Goal: Leave review/rating

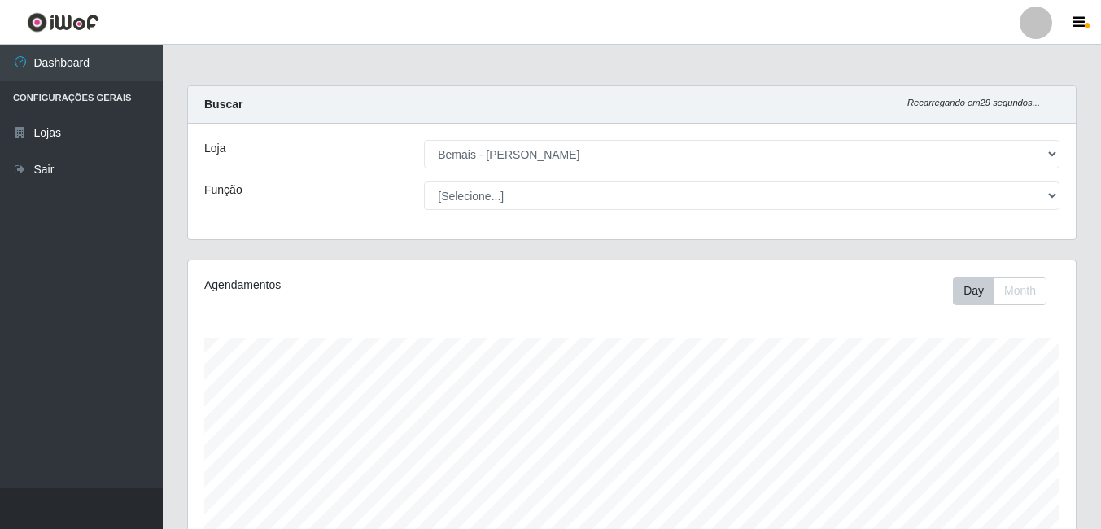
select select "230"
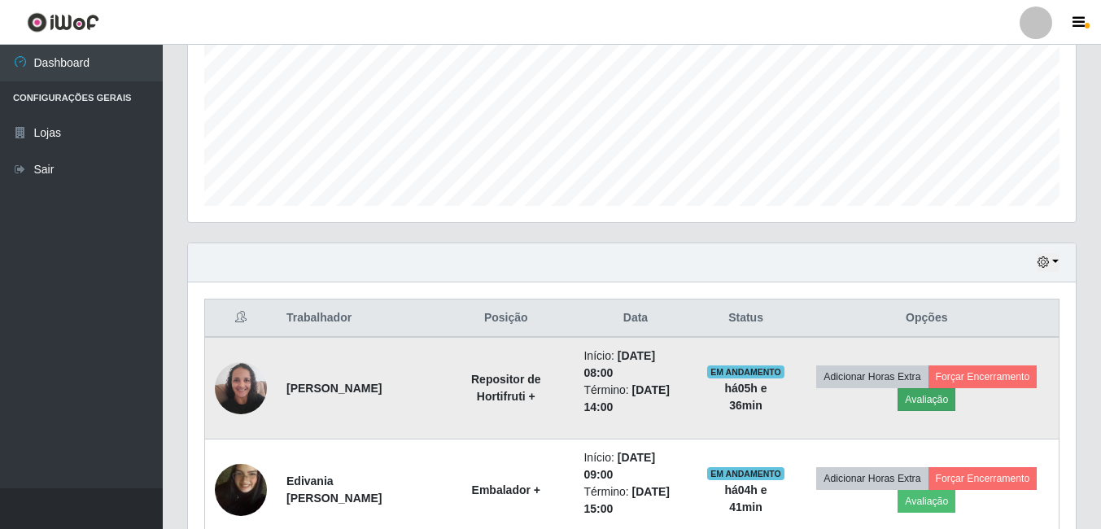
scroll to position [466, 0]
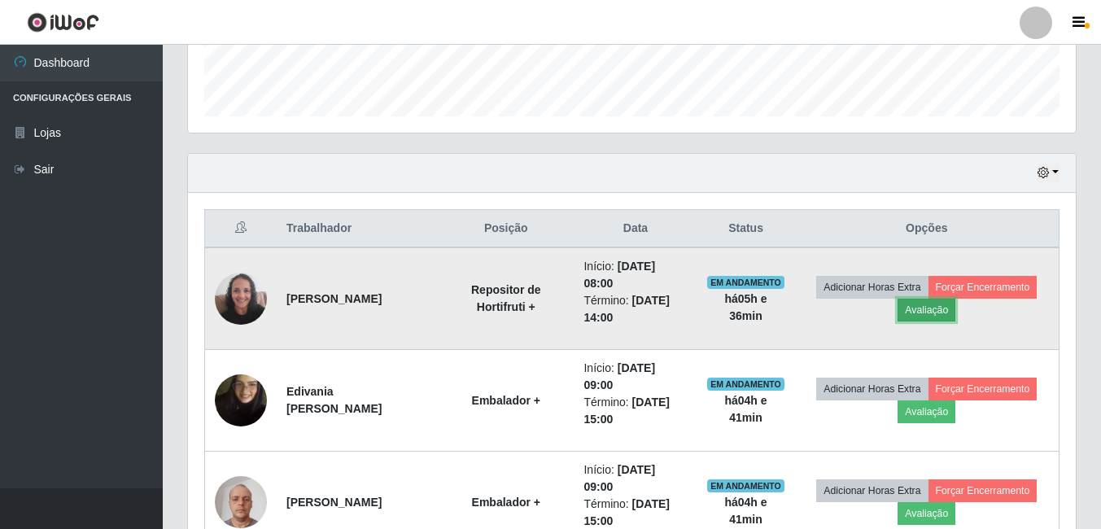
click at [915, 316] on button "Avaliação" at bounding box center [927, 310] width 58 height 23
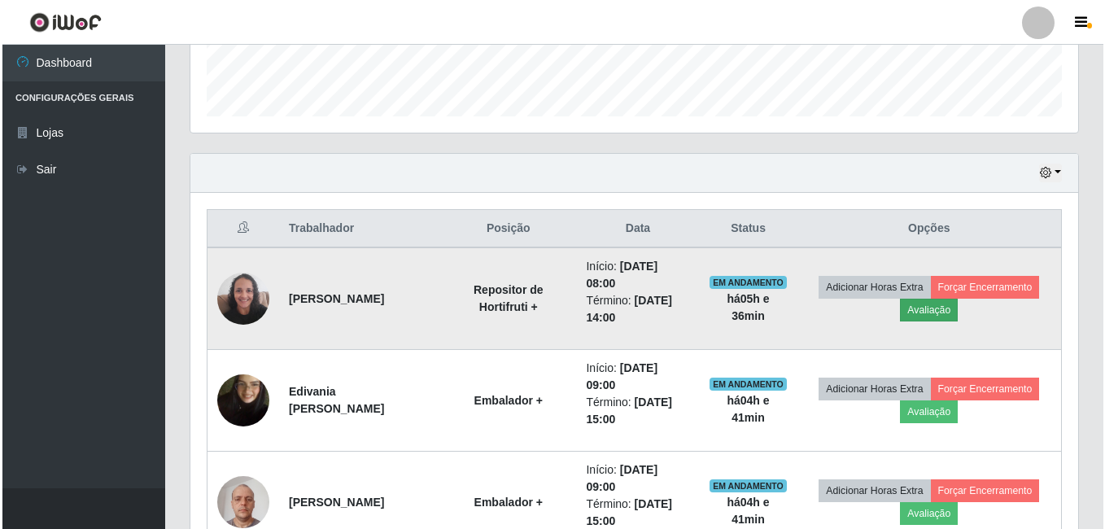
scroll to position [338, 880]
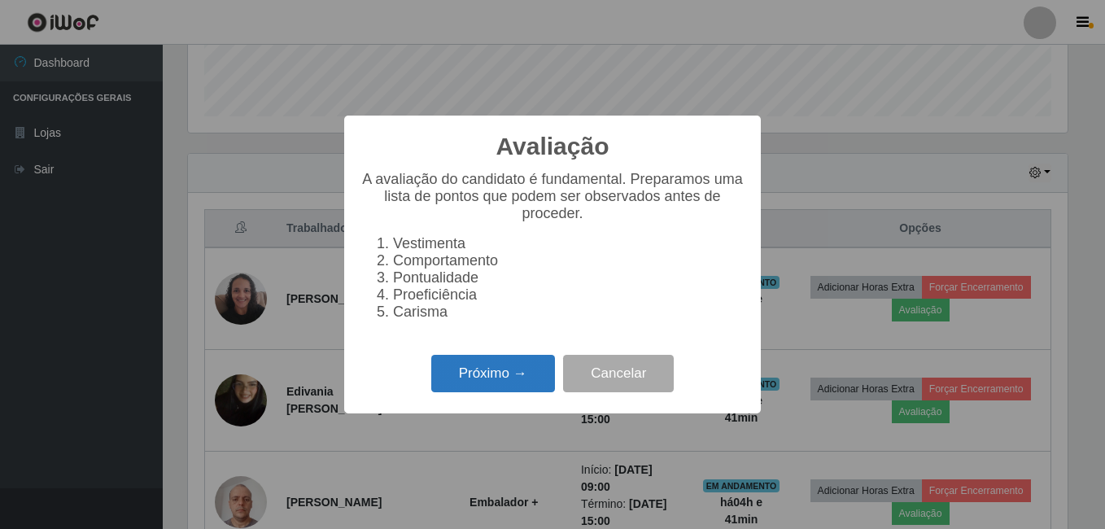
click at [488, 365] on button "Próximo →" at bounding box center [493, 374] width 124 height 38
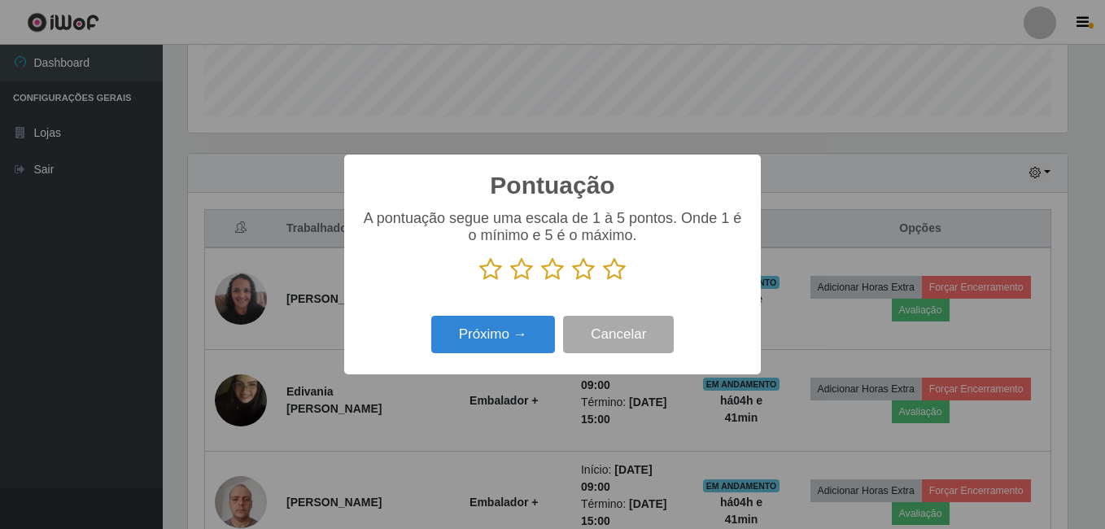
scroll to position [813568, 813026]
click at [623, 259] on div "A pontuação segue uma escala de 1 à 5 pontos. Onde 1 é o mínimo e 5 é o máximo." at bounding box center [553, 246] width 384 height 72
click at [622, 263] on icon at bounding box center [614, 269] width 23 height 24
click at [603, 282] on input "radio" at bounding box center [603, 282] width 0 height 0
click at [612, 273] on icon at bounding box center [614, 269] width 23 height 24
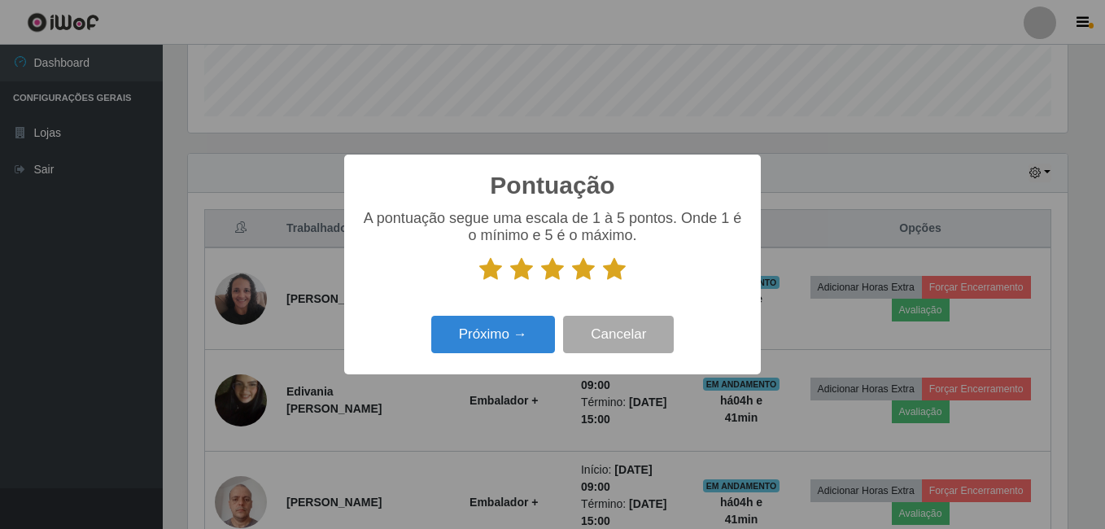
click at [603, 282] on input "radio" at bounding box center [603, 282] width 0 height 0
click at [484, 357] on div "Próximo → Cancelar" at bounding box center [553, 334] width 384 height 46
click at [474, 324] on button "Próximo →" at bounding box center [493, 335] width 124 height 38
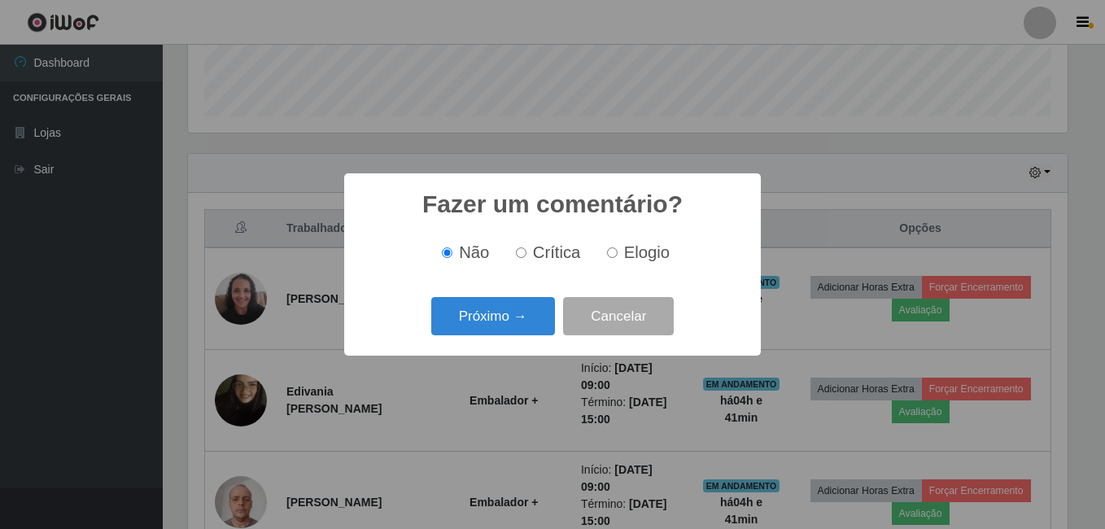
click at [470, 312] on button "Próximo →" at bounding box center [493, 316] width 124 height 38
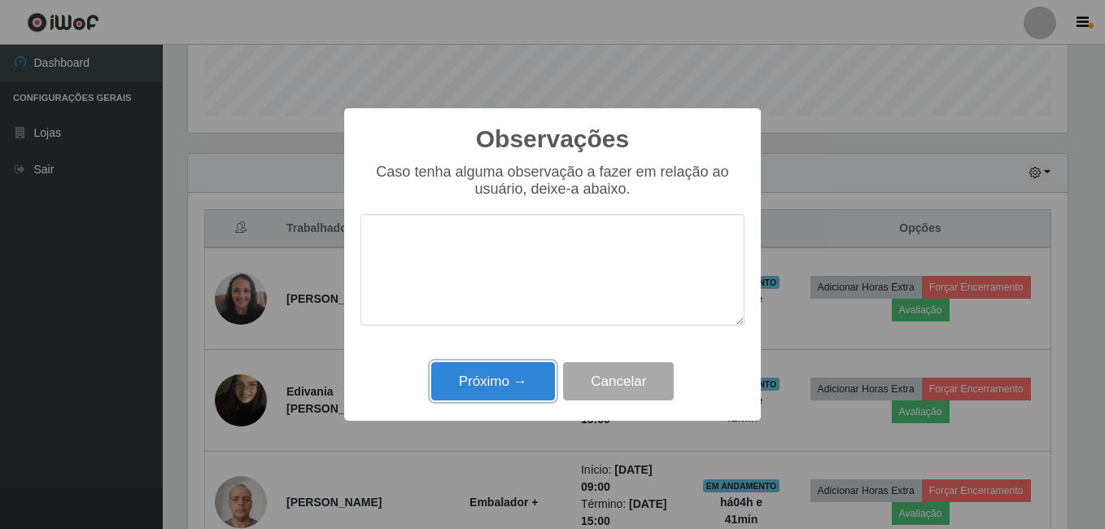
click at [475, 365] on button "Próximo →" at bounding box center [493, 381] width 124 height 38
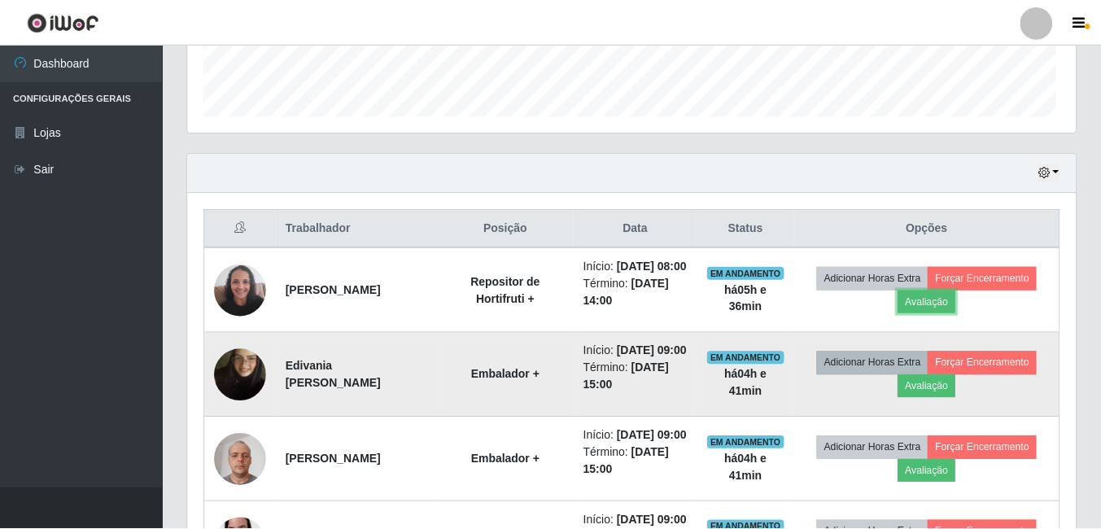
scroll to position [338, 888]
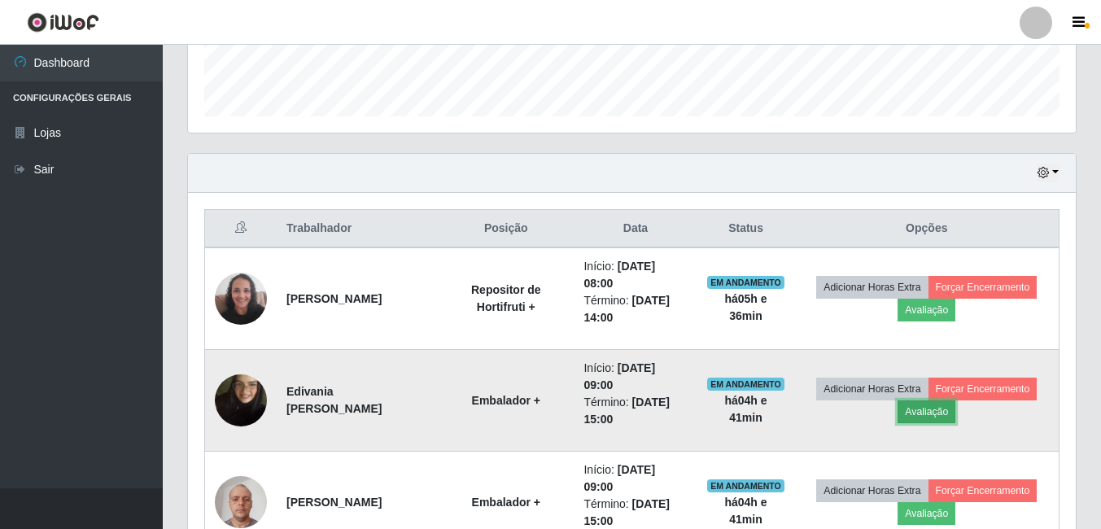
click at [934, 410] on button "Avaliação" at bounding box center [927, 411] width 58 height 23
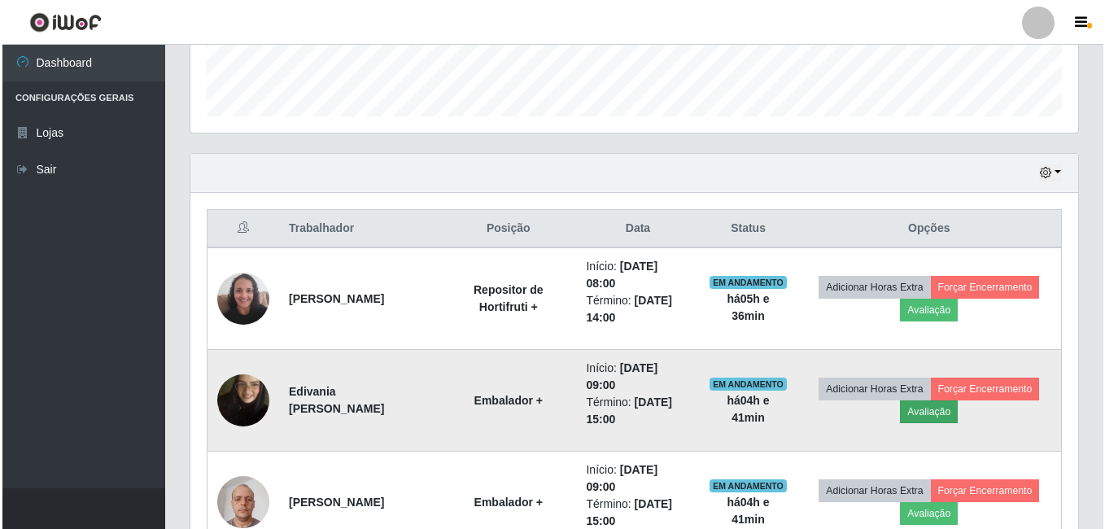
scroll to position [338, 880]
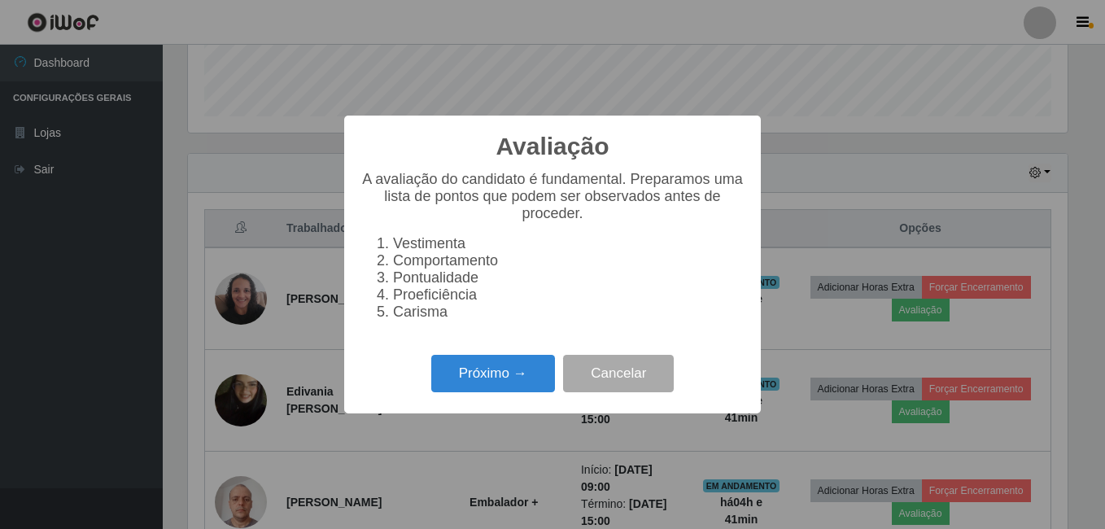
click at [456, 360] on div "Próximo → Cancelar" at bounding box center [553, 373] width 384 height 46
click at [479, 393] on button "Próximo →" at bounding box center [493, 374] width 124 height 38
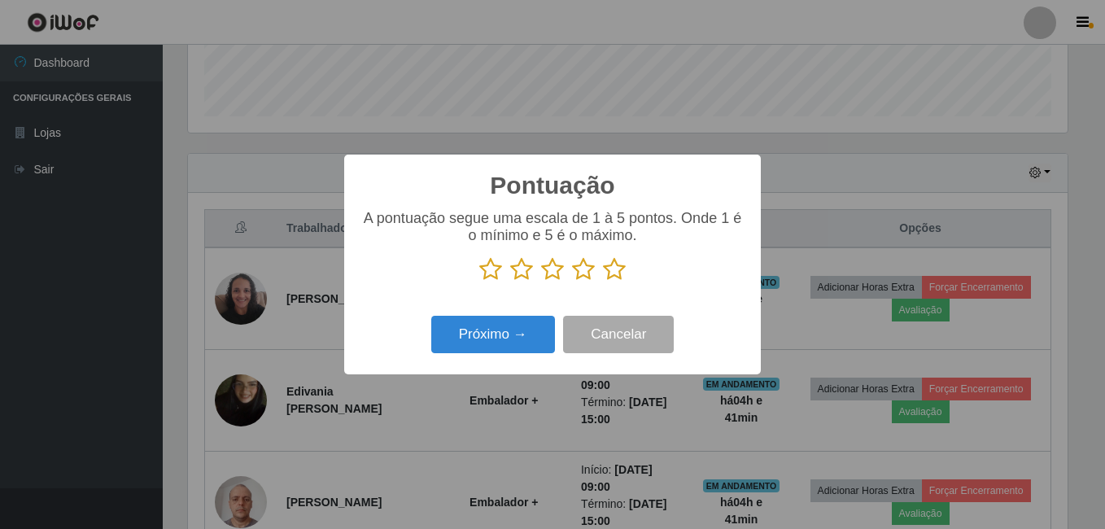
click at [609, 271] on icon at bounding box center [614, 269] width 23 height 24
click at [603, 282] on input "radio" at bounding box center [603, 282] width 0 height 0
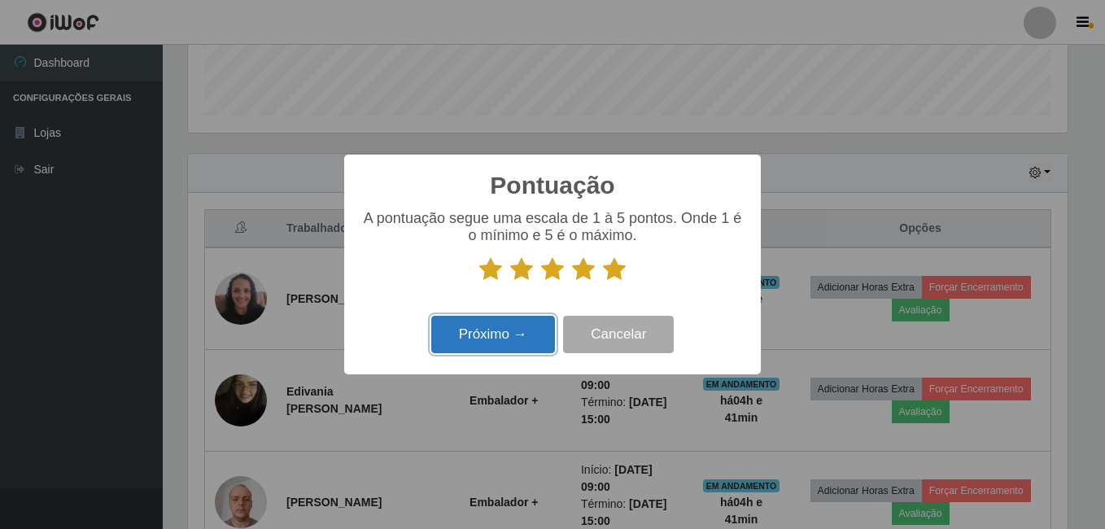
click at [525, 323] on button "Próximo →" at bounding box center [493, 335] width 124 height 38
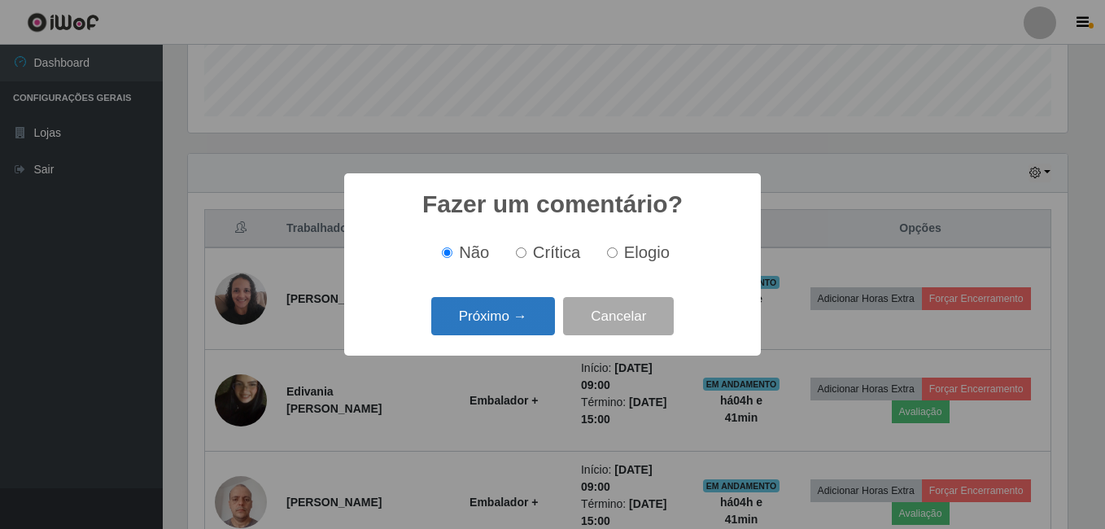
click at [501, 313] on button "Próximo →" at bounding box center [493, 316] width 124 height 38
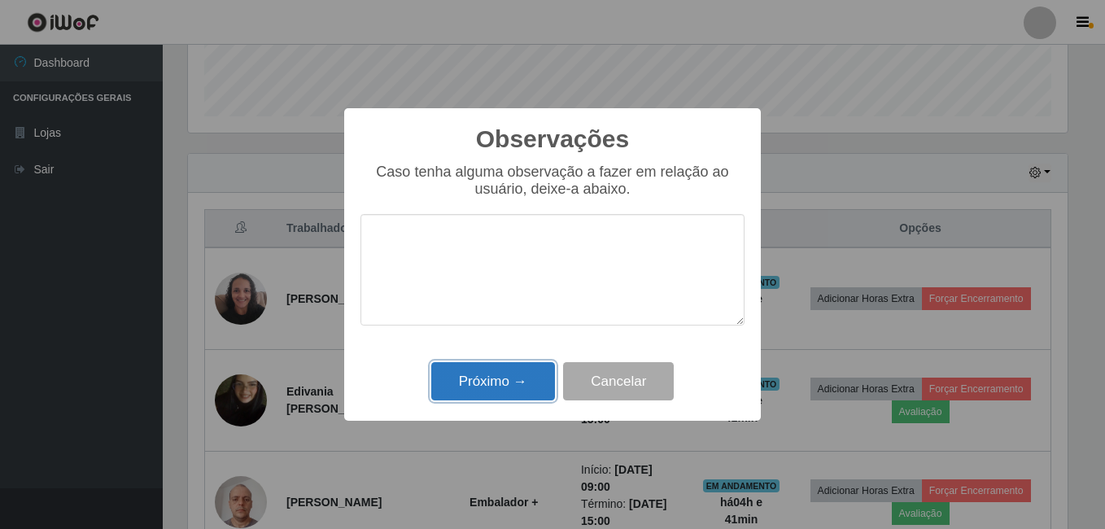
click at [478, 400] on button "Próximo →" at bounding box center [493, 381] width 124 height 38
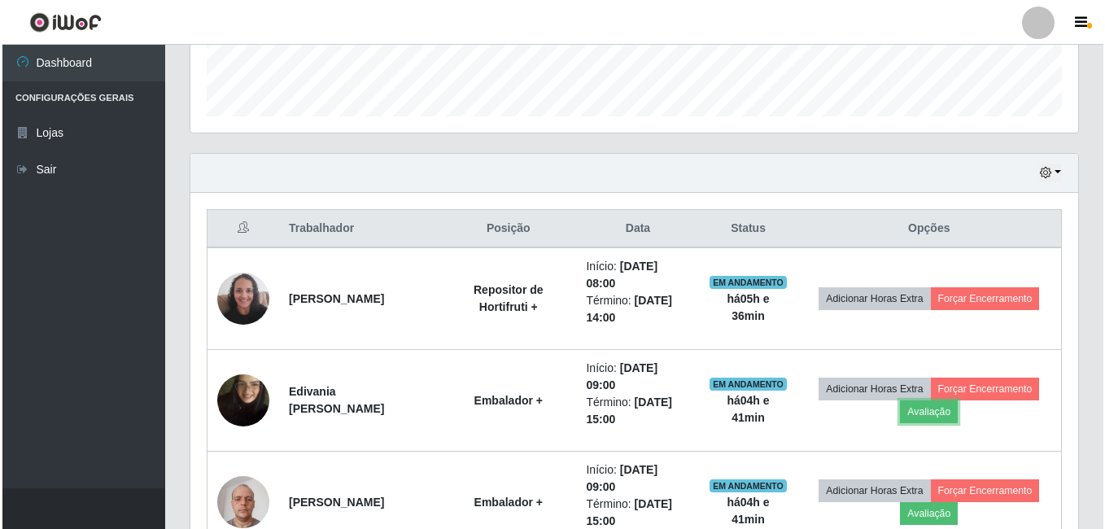
scroll to position [338, 888]
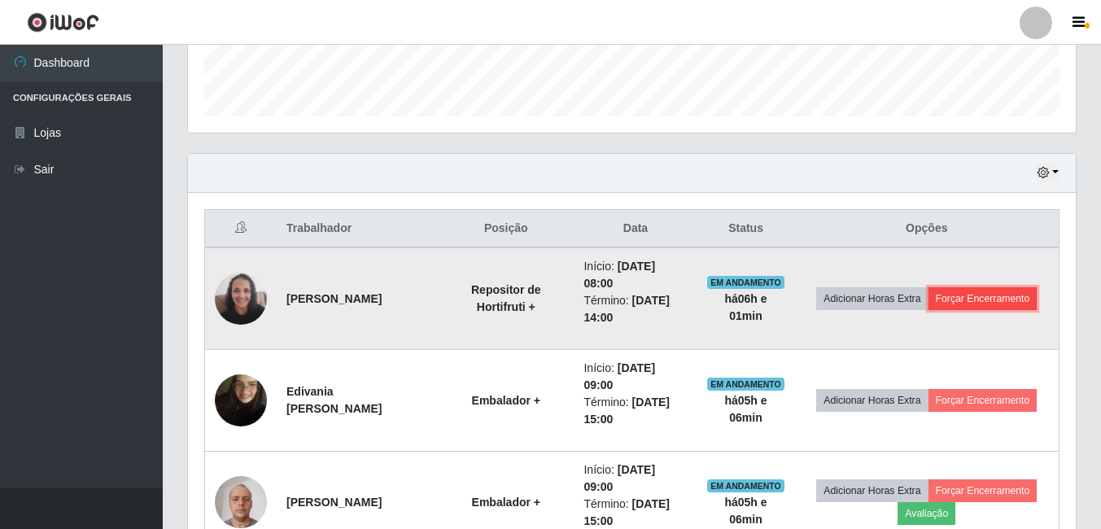
click at [1001, 295] on button "Forçar Encerramento" at bounding box center [983, 298] width 109 height 23
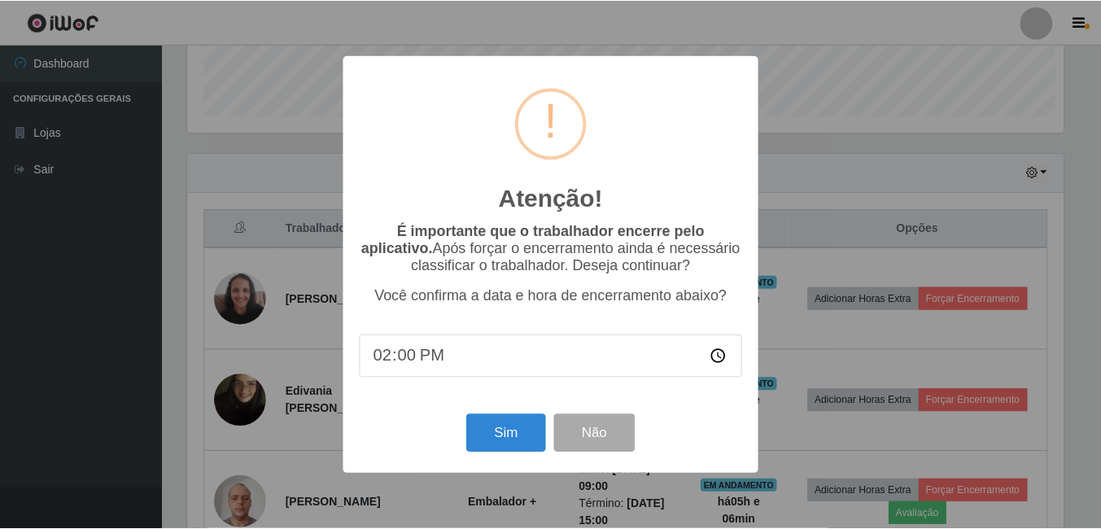
scroll to position [338, 880]
click at [412, 364] on input "14:00" at bounding box center [553, 356] width 384 height 43
type input "14:04"
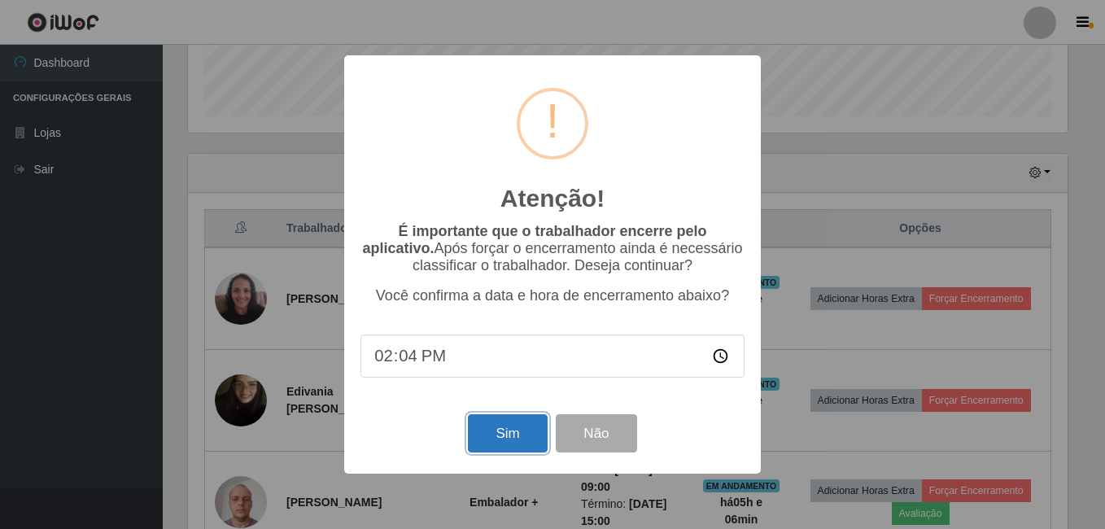
click at [496, 437] on button "Sim" at bounding box center [507, 433] width 79 height 38
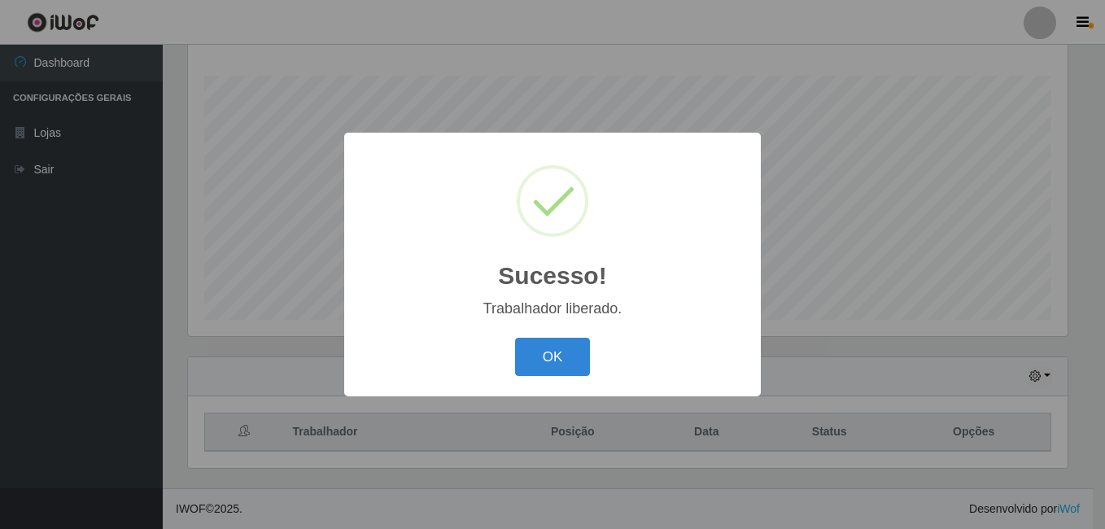
click at [515, 338] on button "OK" at bounding box center [553, 357] width 76 height 38
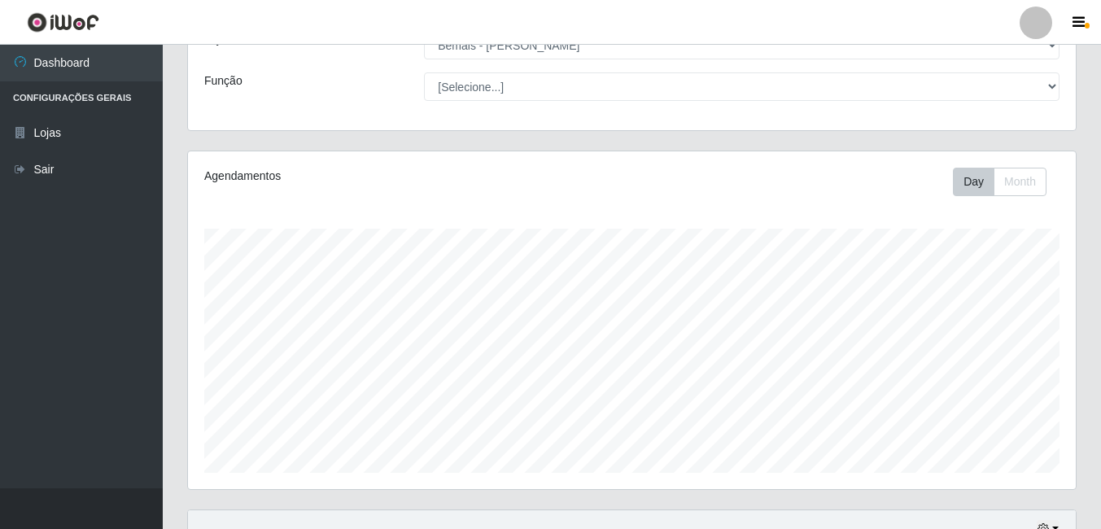
scroll to position [0, 0]
